Goal: Task Accomplishment & Management: Use online tool/utility

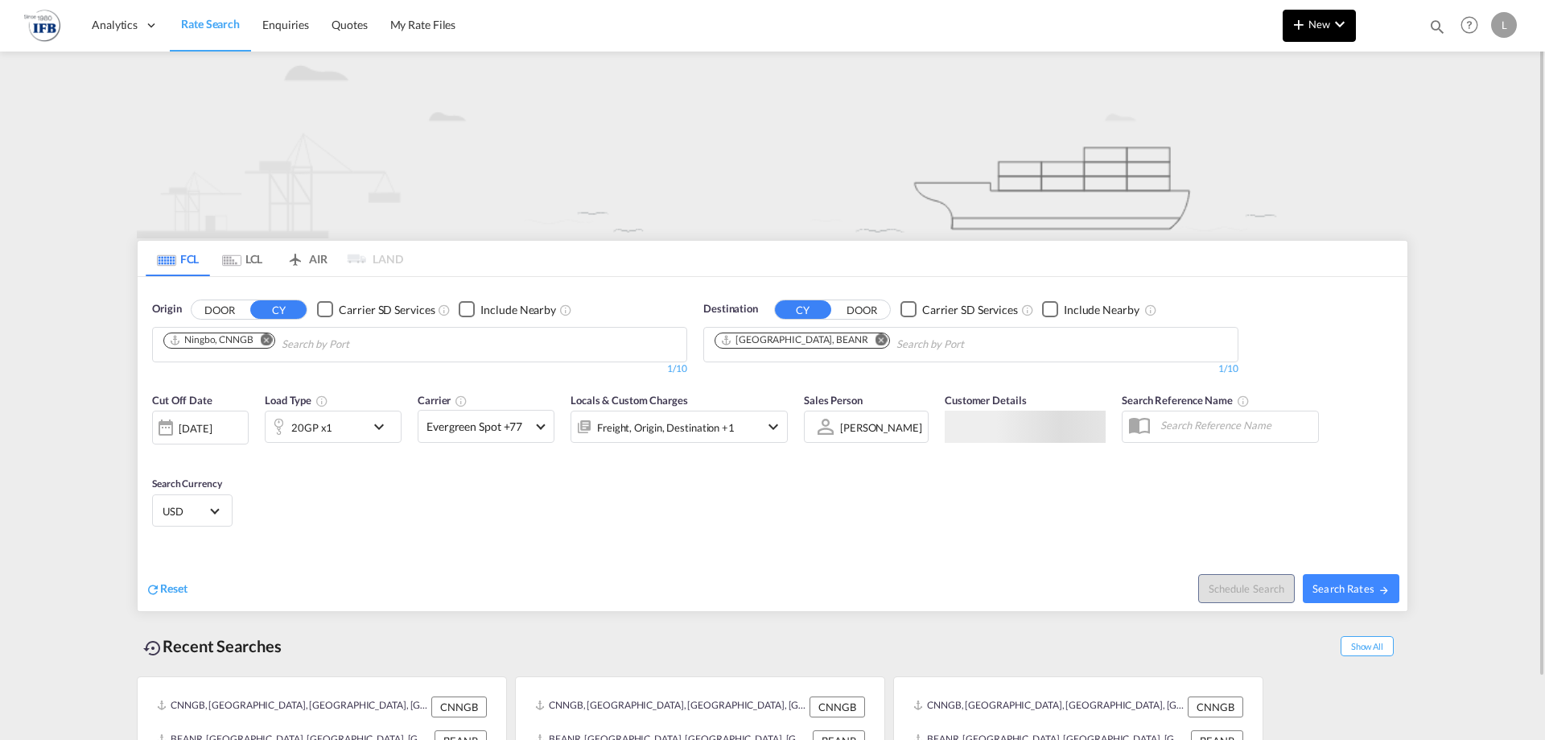
click at [1326, 32] on button "New" at bounding box center [1319, 26] width 73 height 32
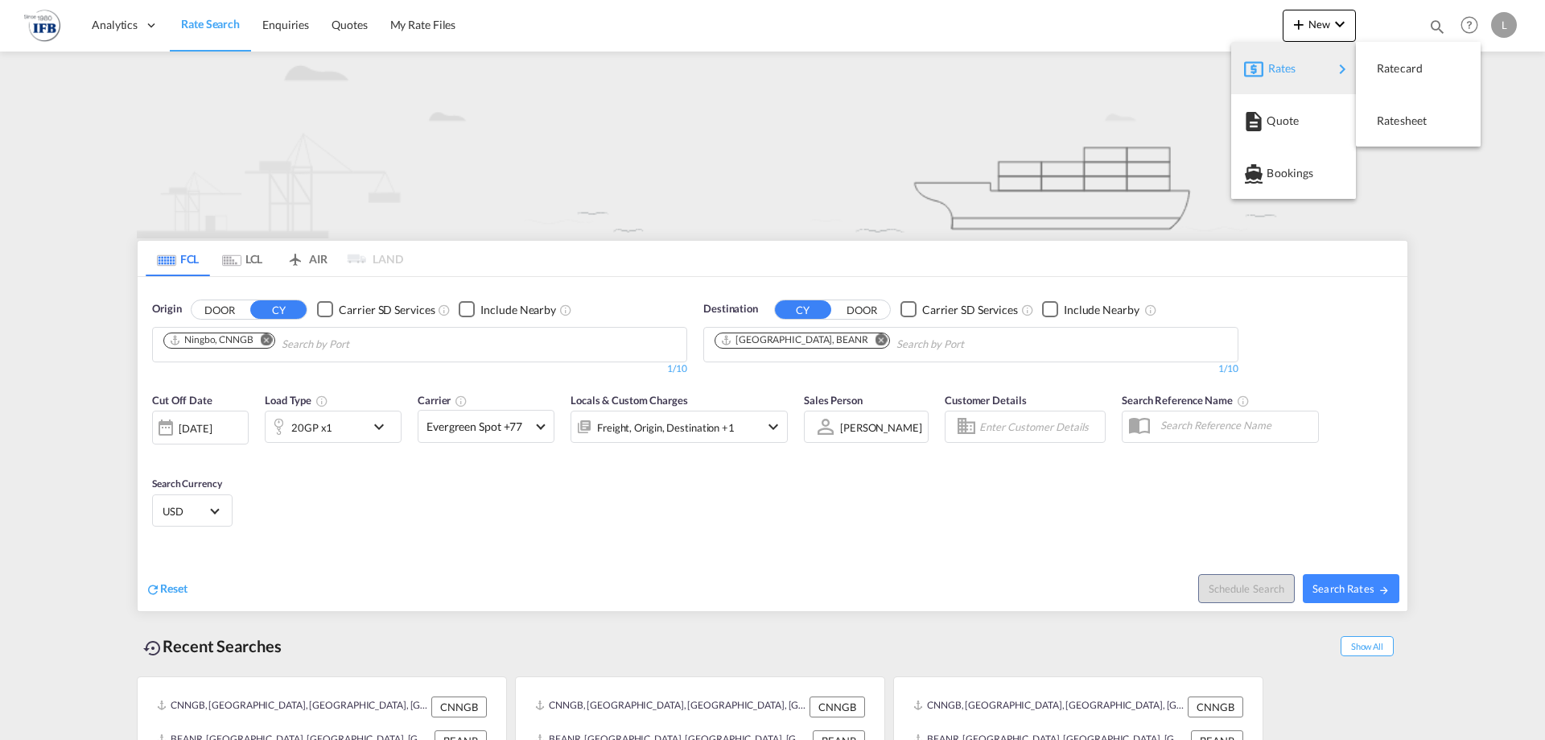
click at [1297, 67] on div "Rates" at bounding box center [1301, 68] width 64 height 40
click at [1378, 108] on span "Ratesheet" at bounding box center [1386, 121] width 18 height 32
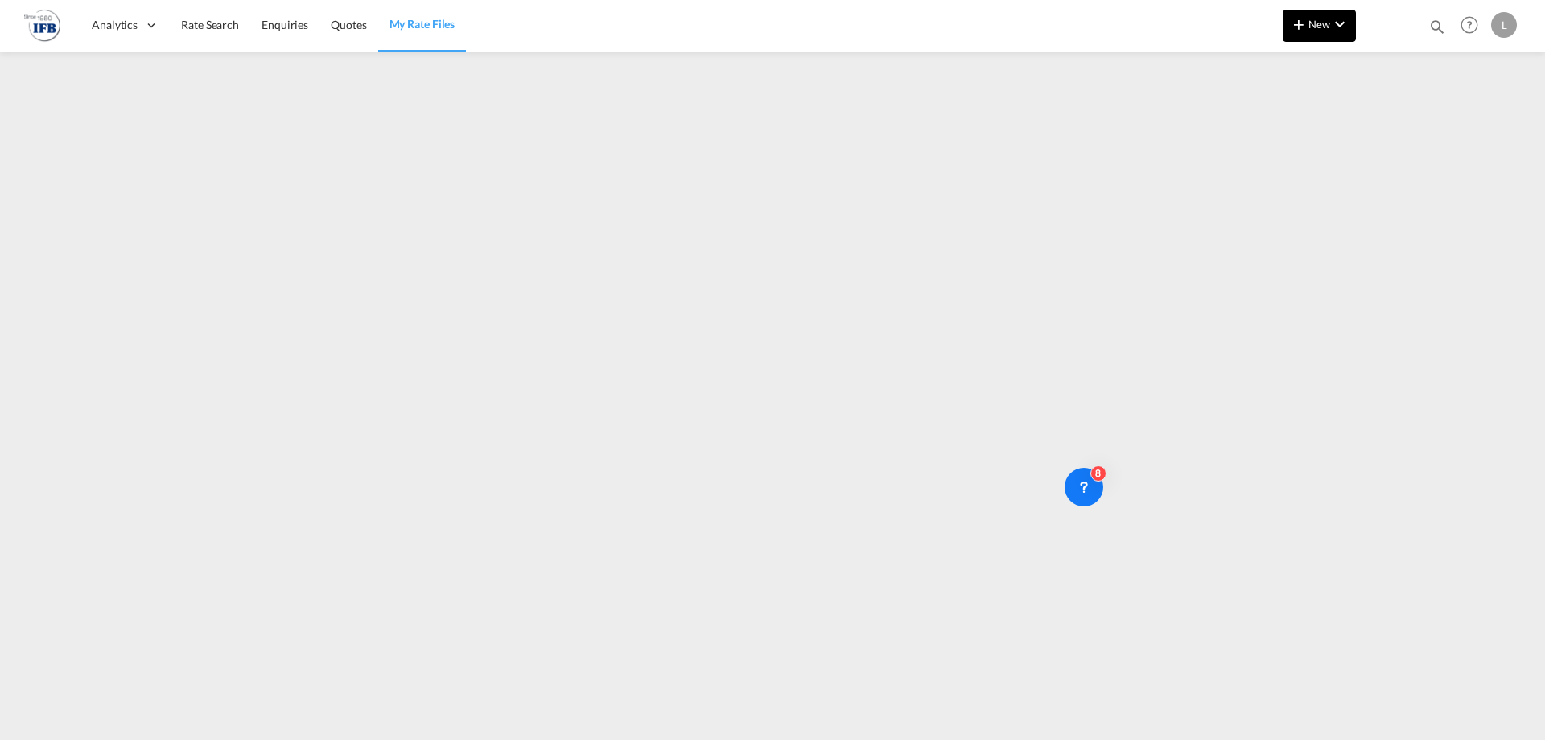
click at [1339, 26] on md-icon "icon-chevron-down" at bounding box center [1339, 23] width 19 height 19
click at [1390, 129] on md-backdrop at bounding box center [772, 370] width 1545 height 740
click at [1315, 35] on button "New" at bounding box center [1319, 26] width 73 height 32
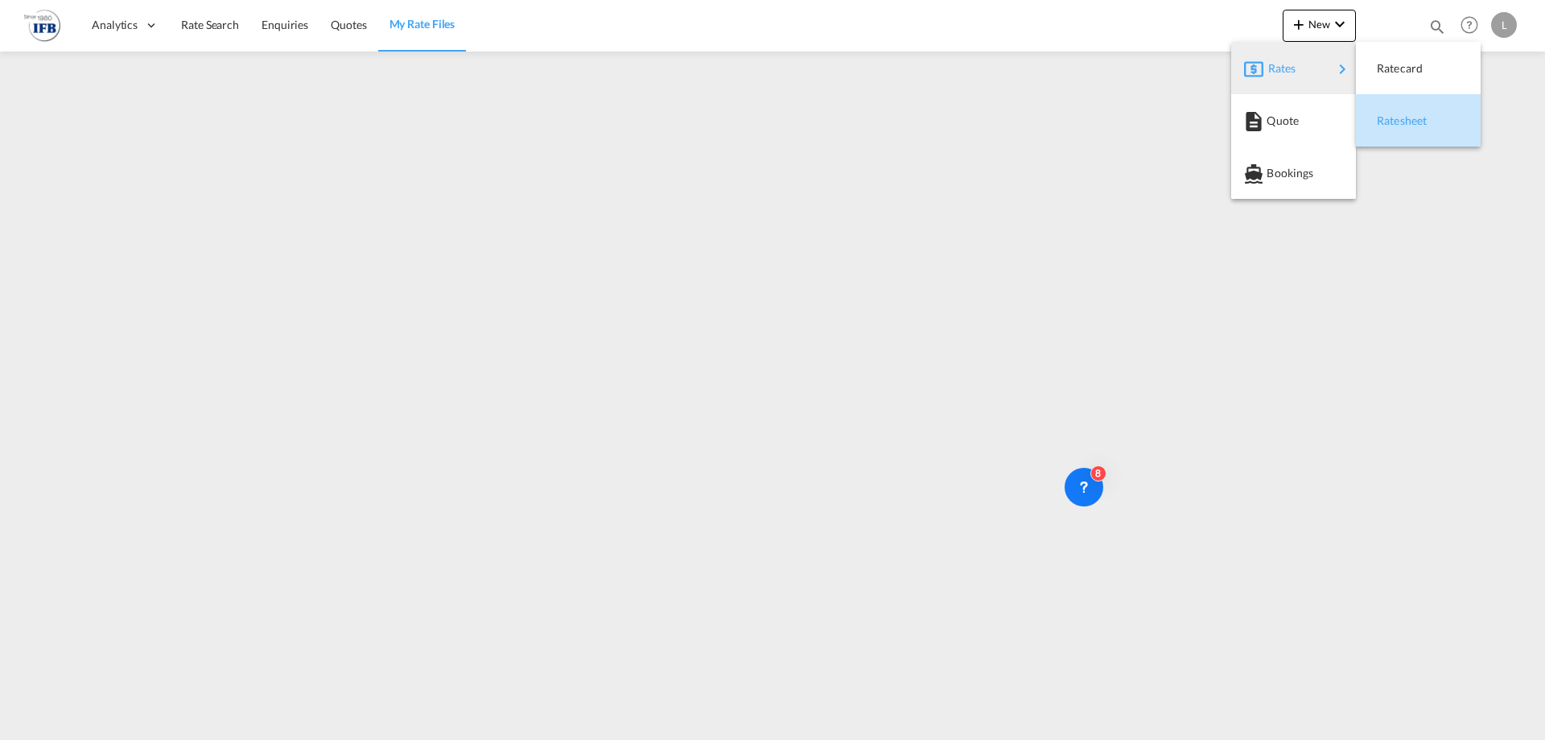
click at [1389, 125] on span "Ratesheet" at bounding box center [1386, 121] width 18 height 32
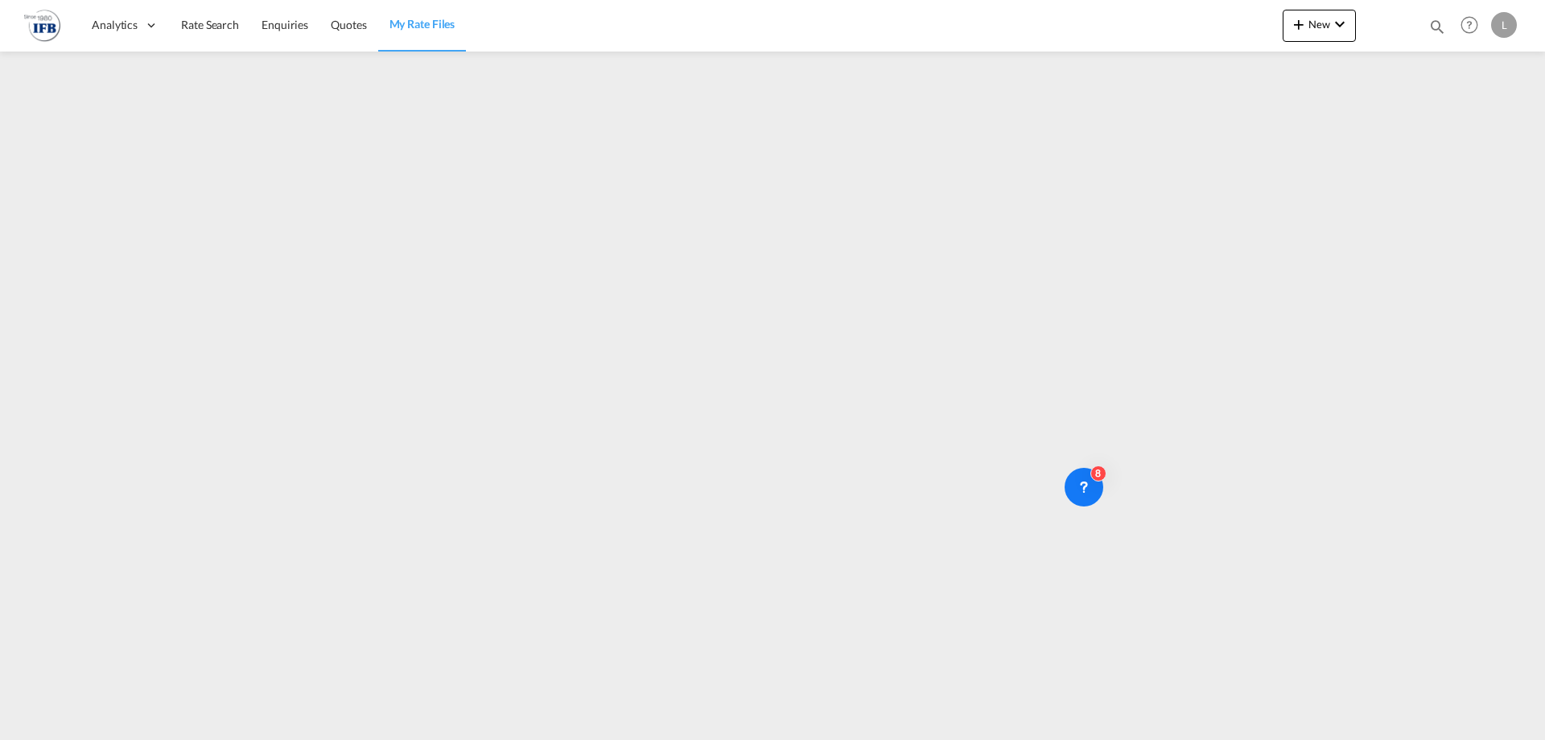
click at [1333, 43] on md-menu "New" at bounding box center [1319, 30] width 73 height 40
click at [1324, 35] on button "New" at bounding box center [1319, 26] width 73 height 32
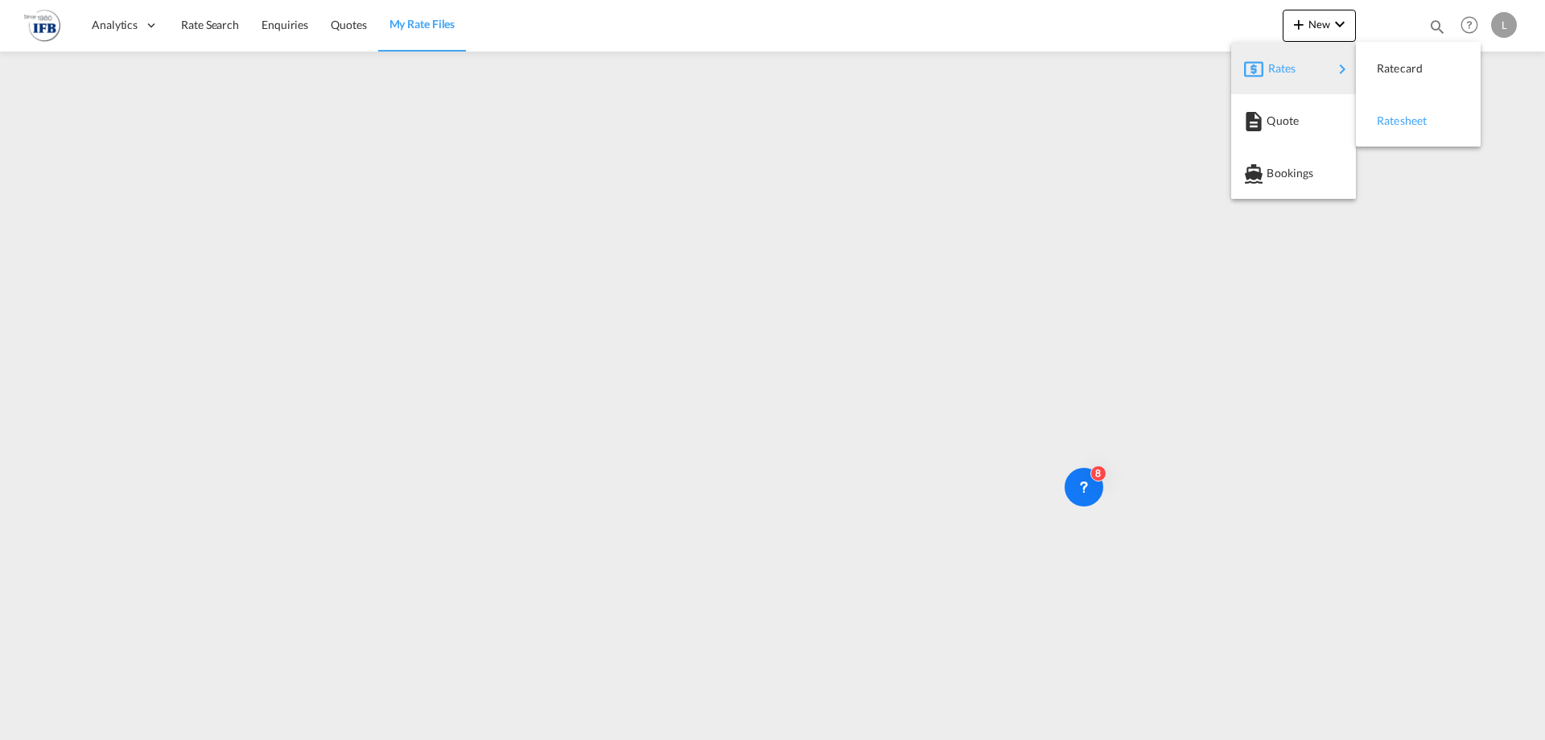
click at [1395, 116] on span "Ratesheet" at bounding box center [1386, 121] width 18 height 32
